Goal: Find specific page/section

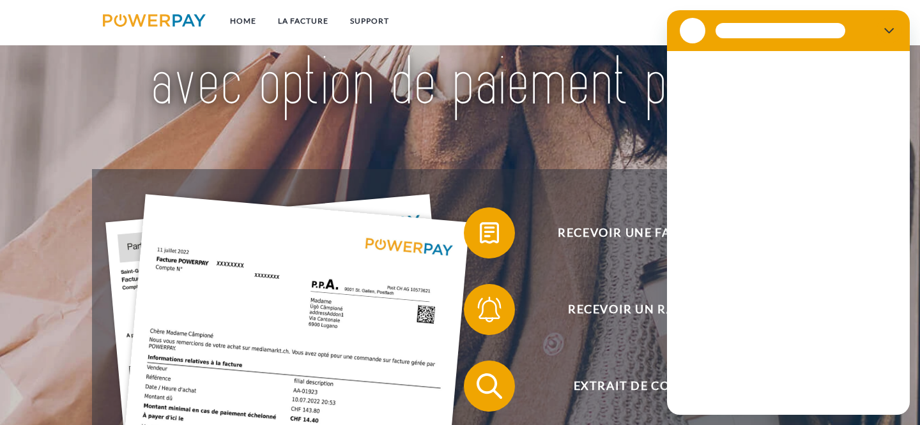
scroll to position [135, 0]
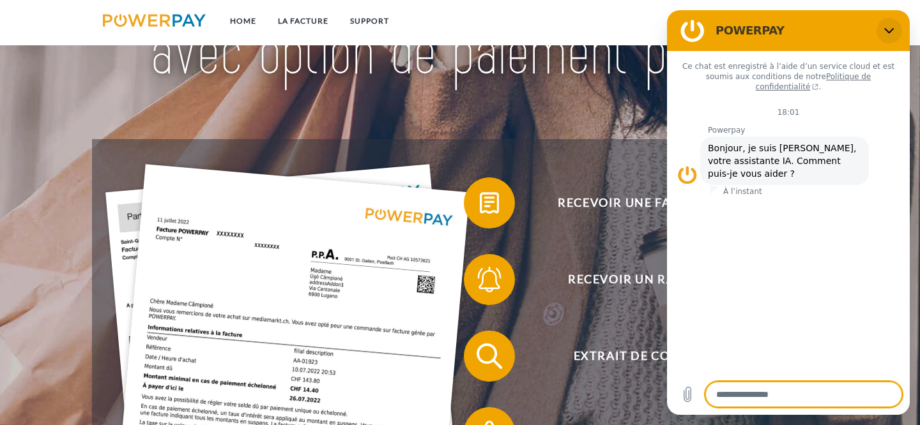
click at [884, 29] on icon "Fermer" at bounding box center [889, 31] width 10 height 10
type textarea "*"
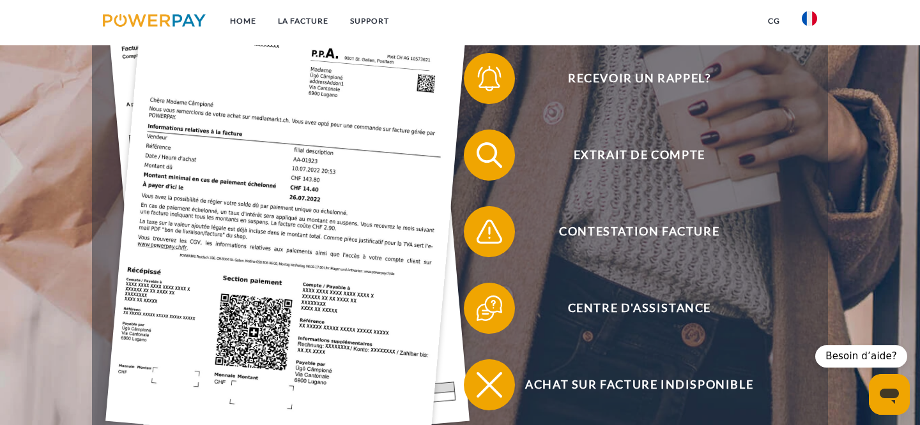
scroll to position [337, 0]
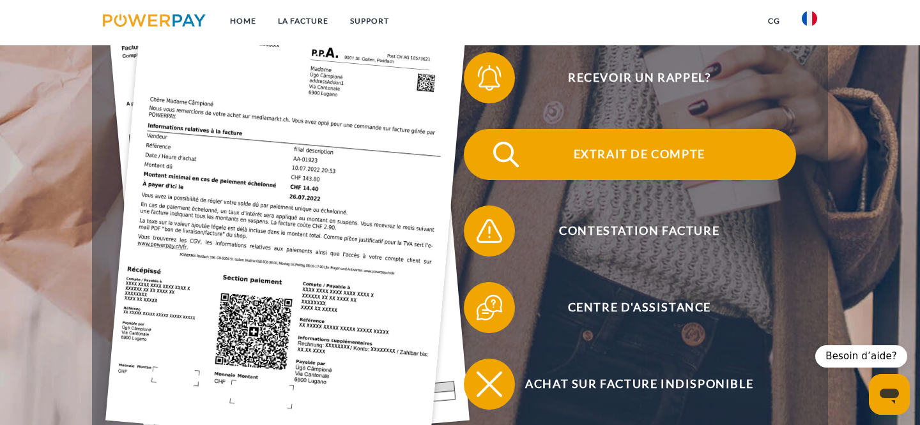
click at [667, 151] on span "Extrait de compte" at bounding box center [639, 154] width 313 height 51
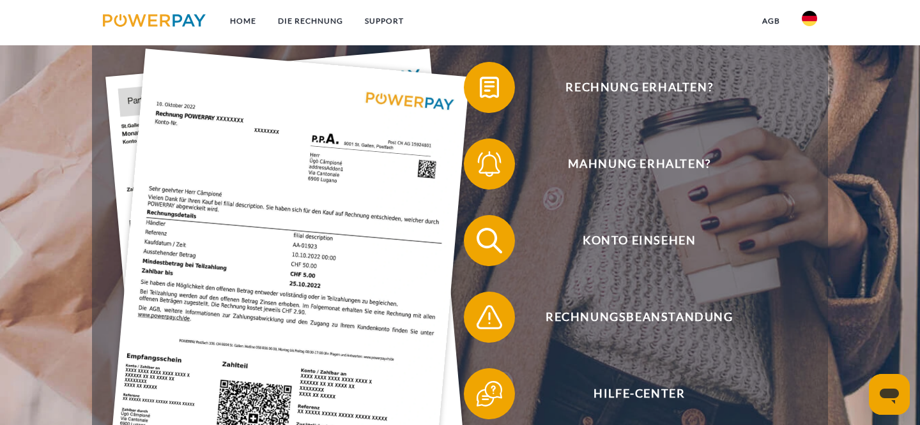
scroll to position [257, 0]
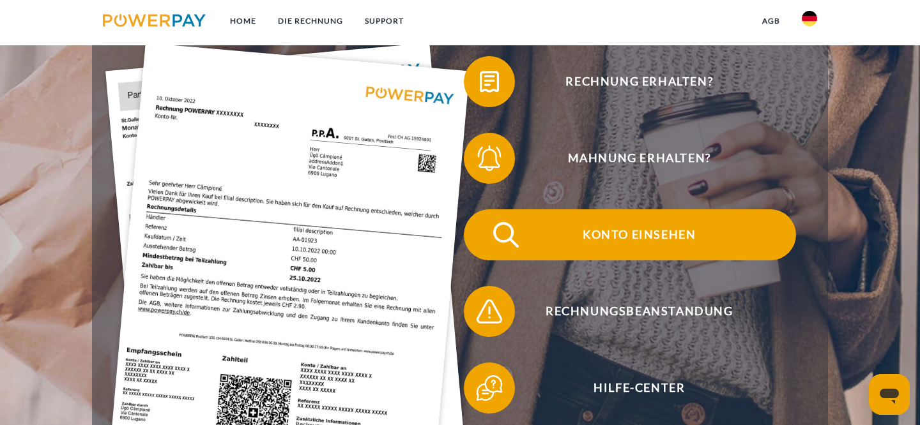
click at [638, 237] on span "Konto einsehen" at bounding box center [639, 235] width 313 height 51
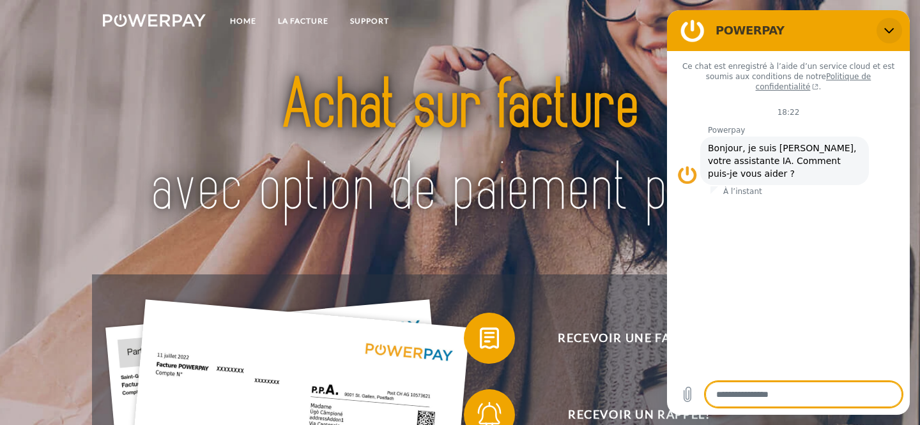
click at [894, 26] on icon "Fermer" at bounding box center [889, 31] width 10 height 10
type textarea "*"
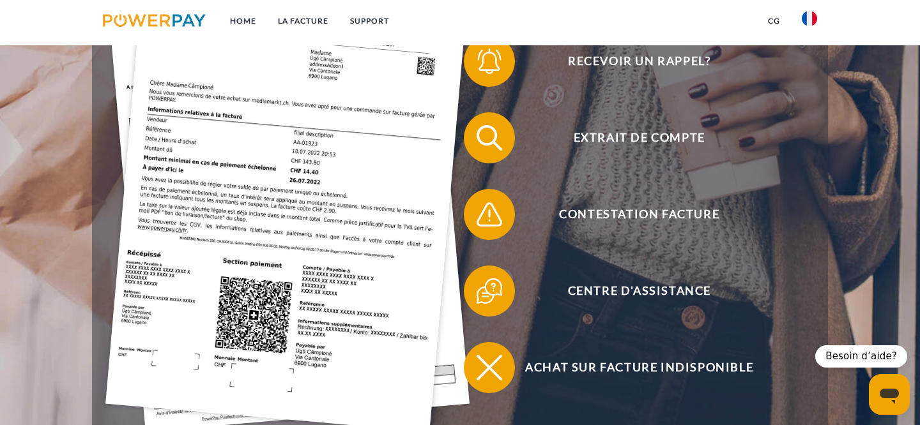
scroll to position [316, 0]
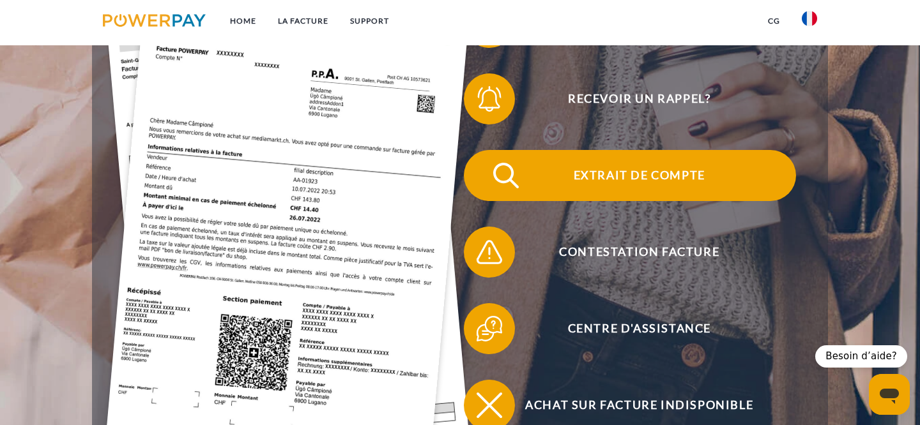
click at [597, 183] on span "Extrait de compte" at bounding box center [639, 175] width 313 height 51
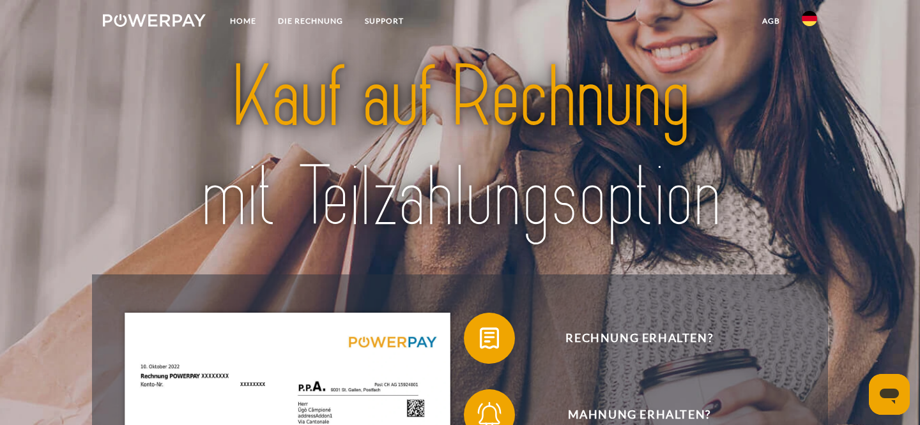
click at [812, 25] on img at bounding box center [809, 18] width 15 height 15
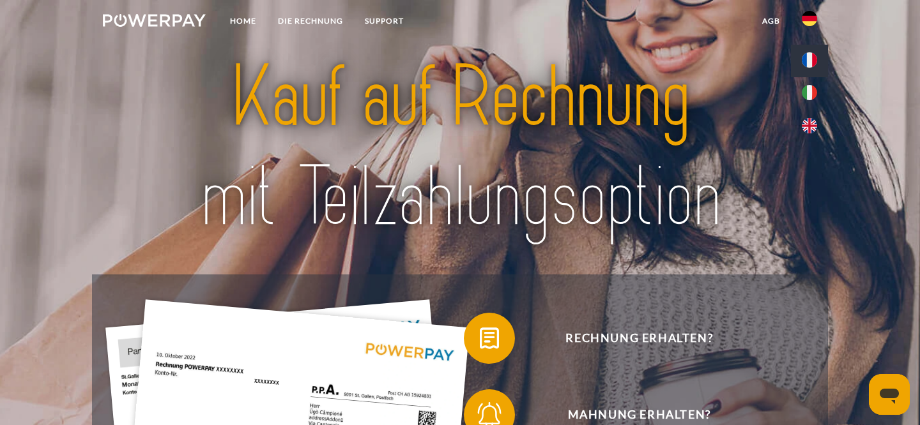
click at [805, 65] on img at bounding box center [809, 59] width 15 height 15
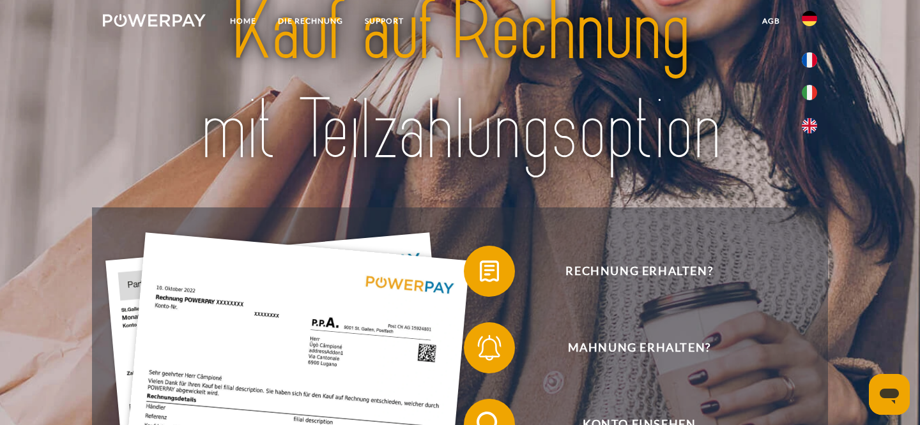
scroll to position [89, 0]
